Goal: Task Accomplishment & Management: Use online tool/utility

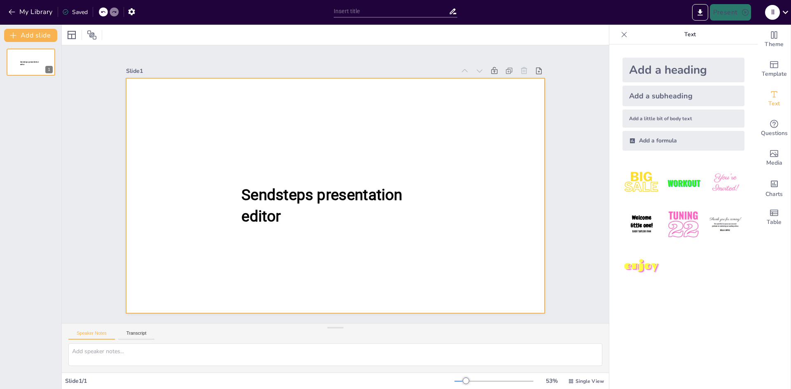
type input "New Sendsteps"
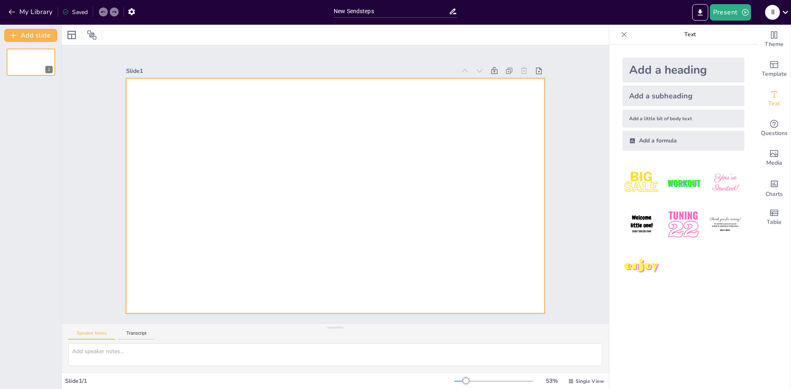
click at [213, 94] on div at bounding box center [335, 195] width 418 height 235
